Goal: Task Accomplishment & Management: Use online tool/utility

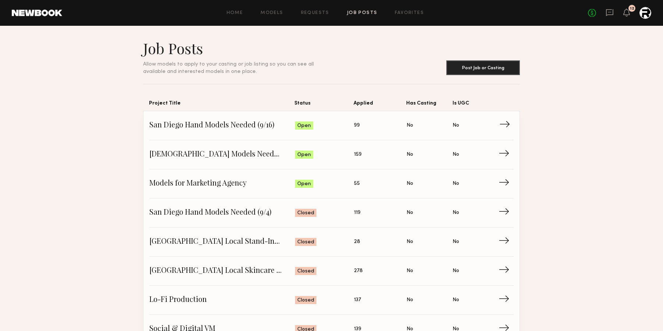
click at [198, 123] on span "San Diego Hand Models Needed (9/16)" at bounding box center [222, 125] width 146 height 11
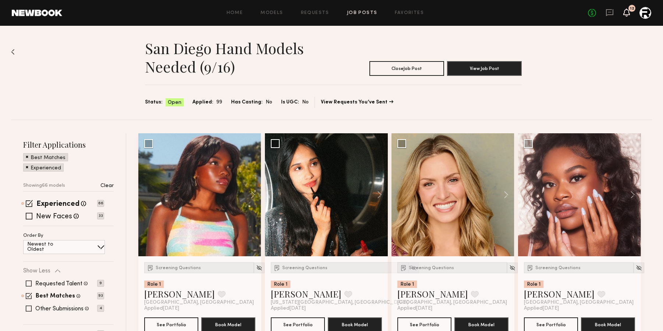
click at [629, 12] on icon at bounding box center [627, 12] width 6 height 5
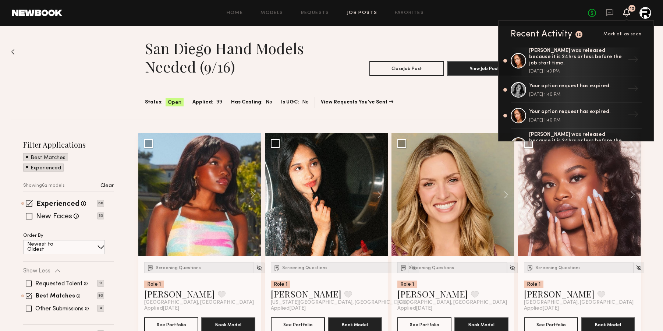
scroll to position [181, 0]
click at [427, 109] on div "San Diego Hand Models Needed (9/16) Close Job Post View Job Post Status: Open A…" at bounding box center [331, 73] width 641 height 94
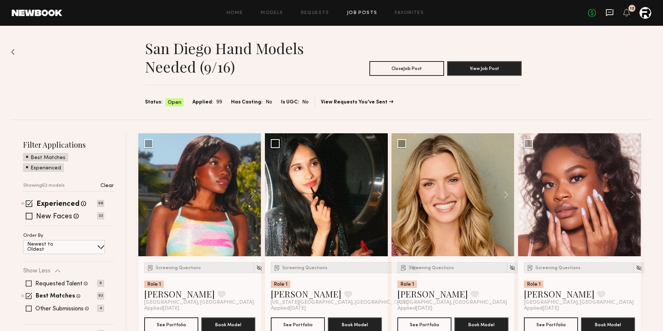
click at [608, 15] on icon at bounding box center [610, 12] width 8 height 8
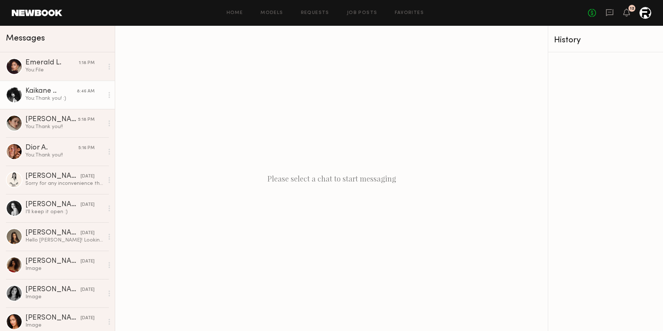
click at [19, 81] on link "Kaikane .. 8:46 AM You: Thank you! :)" at bounding box center [57, 95] width 115 height 28
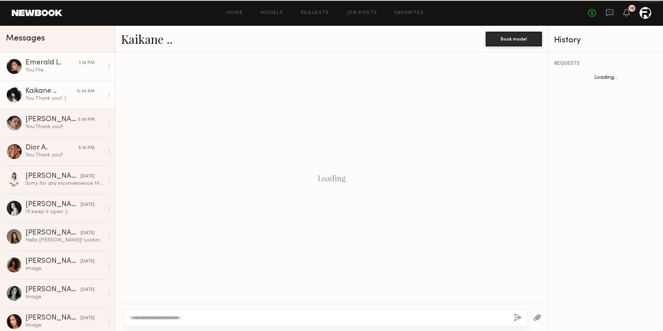
click at [39, 69] on div "You: File" at bounding box center [64, 70] width 78 height 7
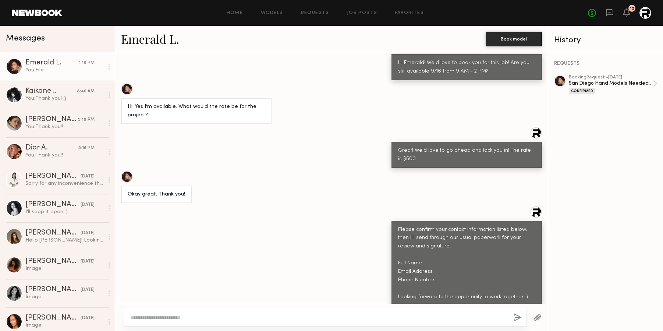
scroll to position [207, 0]
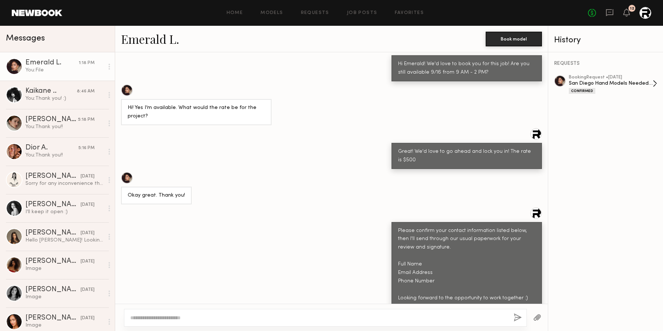
click at [586, 80] on div "San Diego Hand Models Needed (9/16)" at bounding box center [611, 83] width 84 height 7
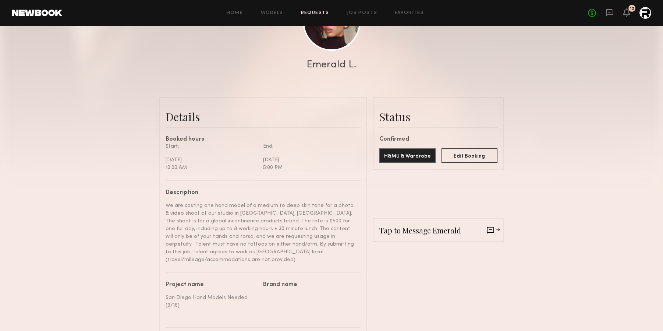
scroll to position [72, 0]
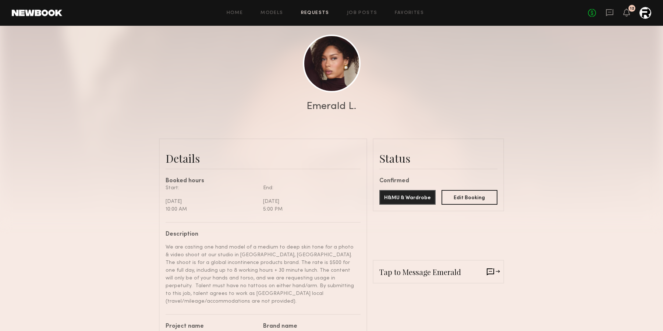
click at [353, 18] on div "Home Models Requests Job Posts Favorites Sign Out No fees up to $5,000 12" at bounding box center [356, 13] width 589 height 12
click at [353, 12] on link "Job Posts" at bounding box center [362, 13] width 31 height 5
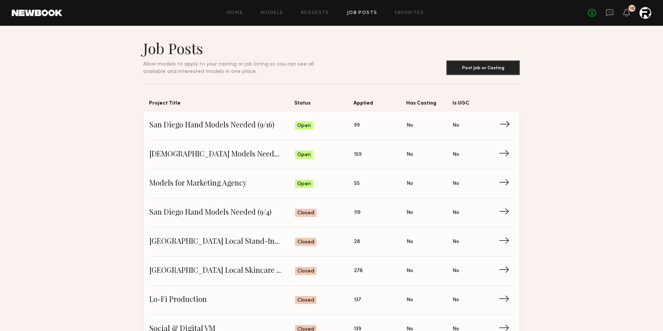
click at [172, 122] on span "San Diego Hand Models Needed (9/16)" at bounding box center [222, 125] width 146 height 11
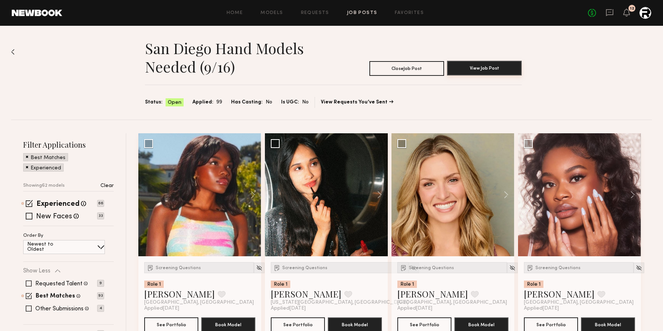
click at [473, 64] on button "View Job Post" at bounding box center [484, 68] width 75 height 15
